Goal: Task Accomplishment & Management: Complete application form

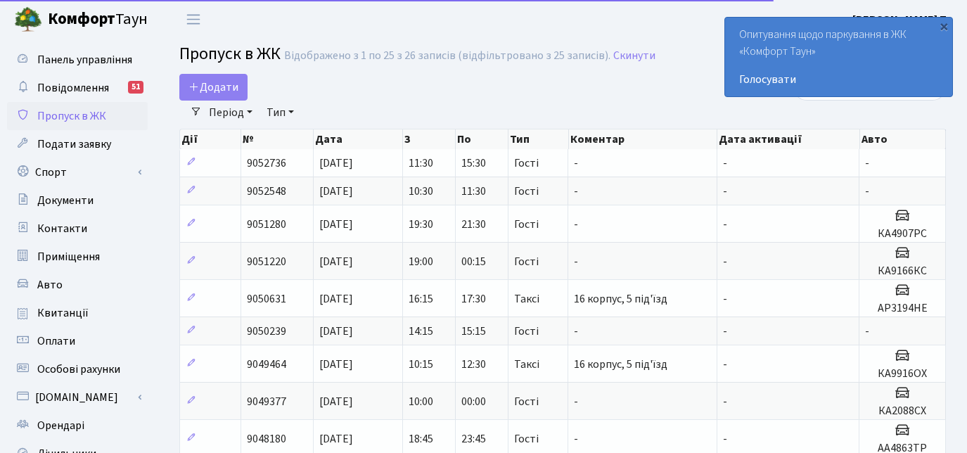
select select "25"
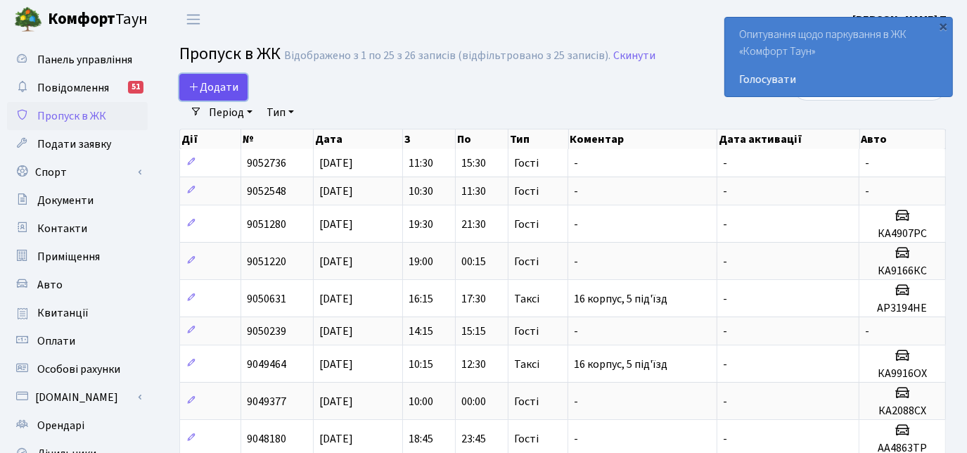
click at [232, 85] on span "Додати" at bounding box center [213, 86] width 50 height 15
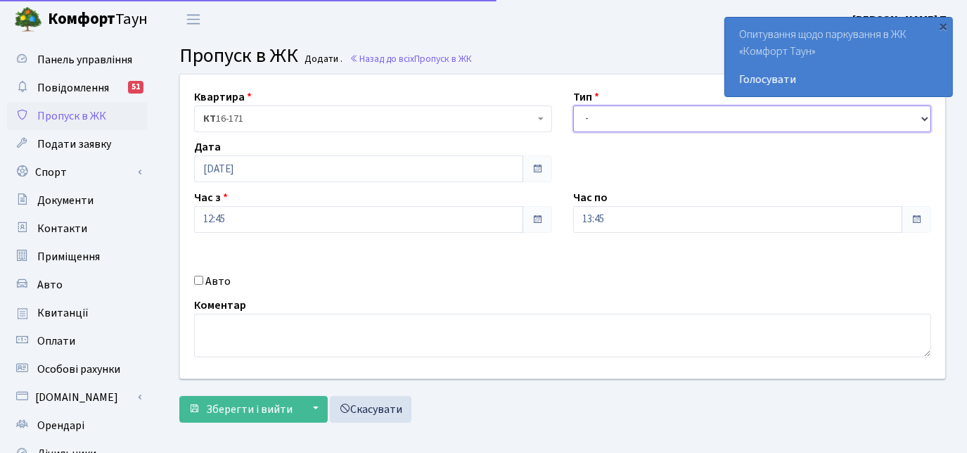
click at [611, 119] on select "- Доставка Таксі Гості Сервіс" at bounding box center [752, 118] width 358 height 27
select select "2"
click at [573, 105] on select "- Доставка Таксі Гості Сервіс" at bounding box center [752, 118] width 358 height 27
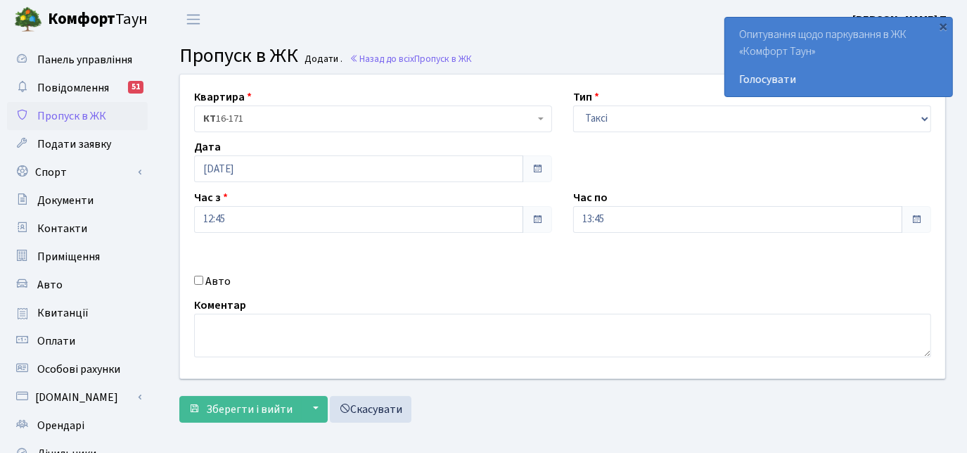
click at [198, 281] on input "Авто" at bounding box center [198, 280] width 9 height 9
checkbox input "true"
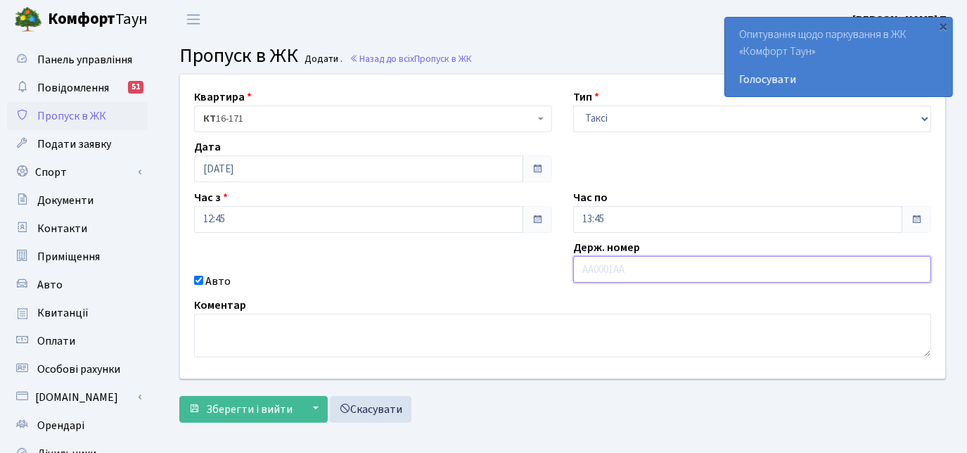
paste input "Ка1169сI"
type input "Ка1169сI"
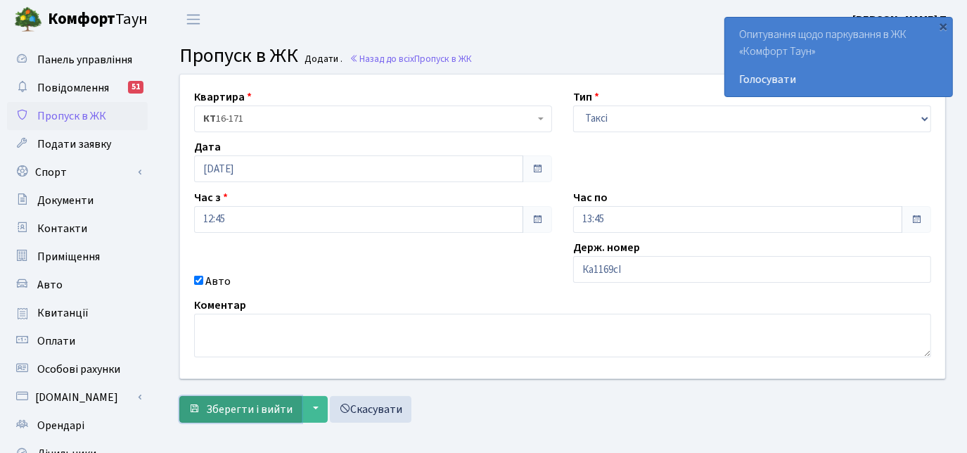
click at [256, 405] on span "Зберегти і вийти" at bounding box center [249, 409] width 86 height 15
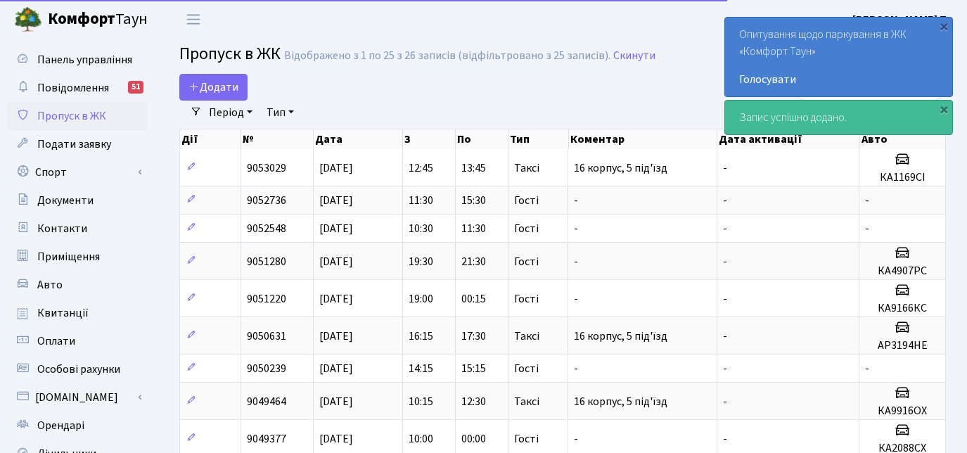
select select "25"
